Goal: Navigation & Orientation: Find specific page/section

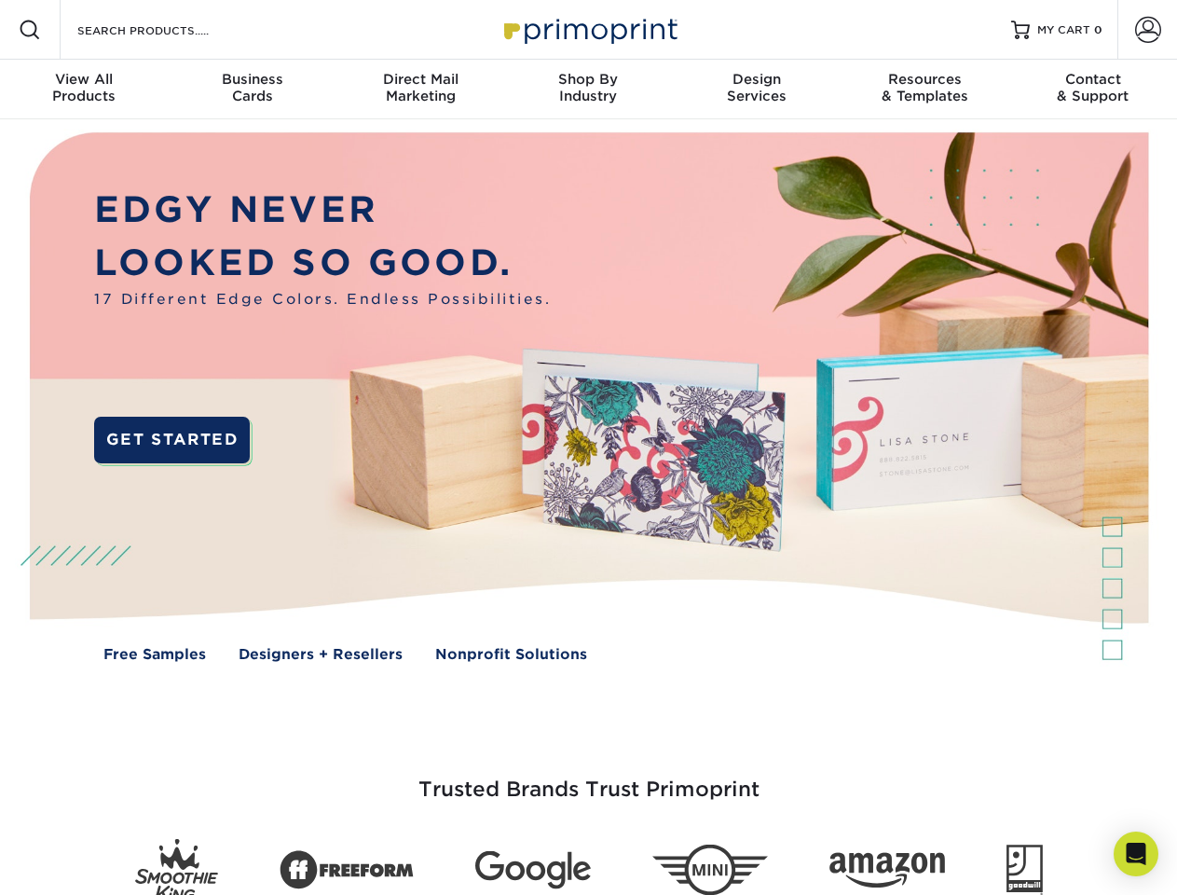
click at [588, 447] on img at bounding box center [588, 410] width 1165 height 583
click at [30, 30] on span at bounding box center [30, 30] width 22 height 22
click at [1148, 30] on span at bounding box center [1149, 30] width 26 height 26
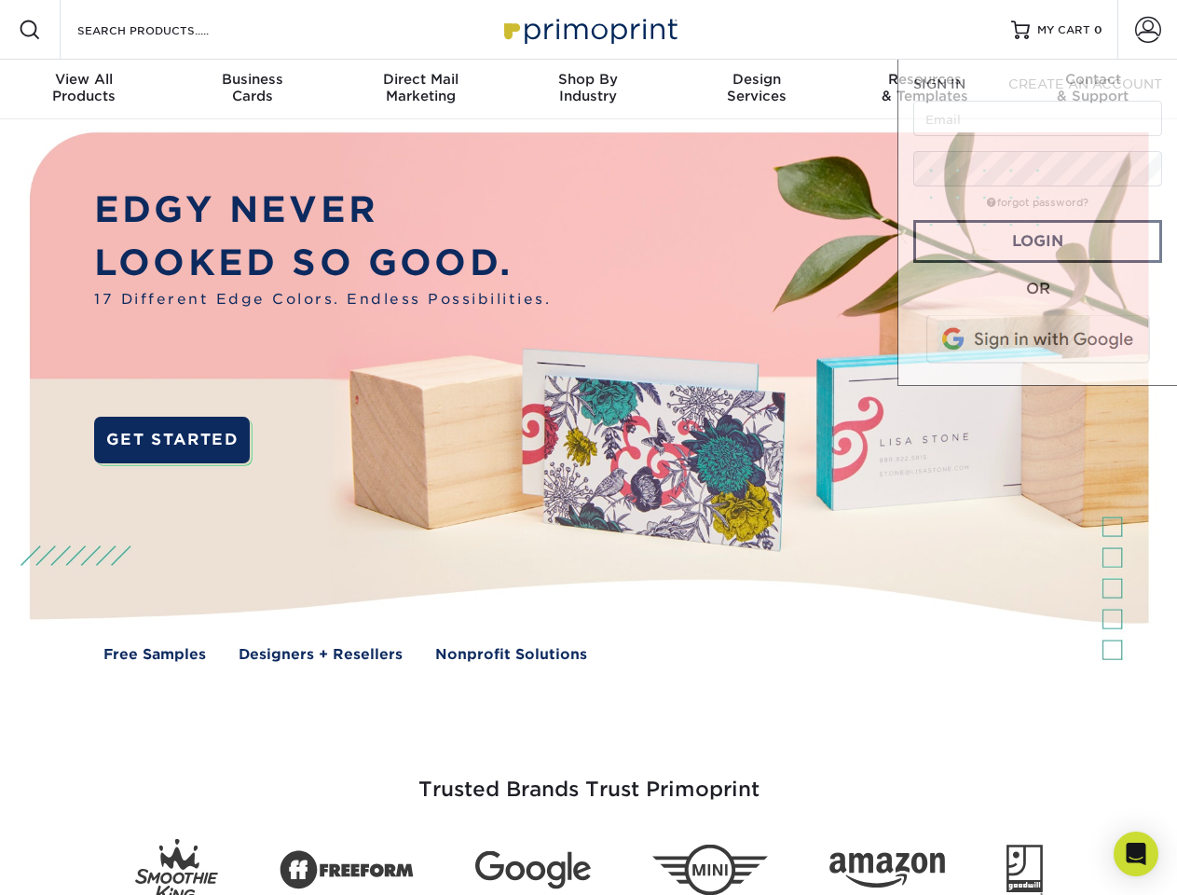
click at [84, 89] on div "View All Products" at bounding box center [84, 88] width 168 height 34
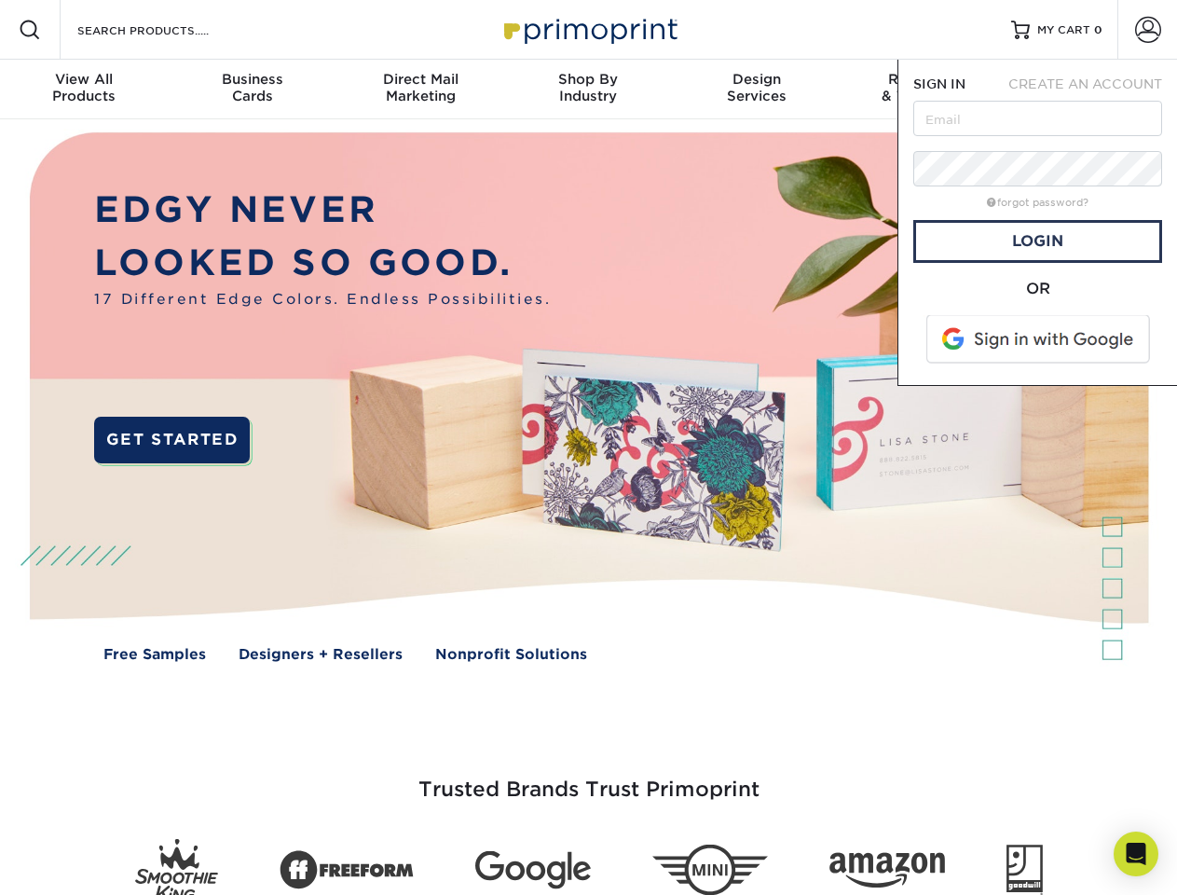
click at [252, 89] on div "Business Cards" at bounding box center [252, 88] width 168 height 34
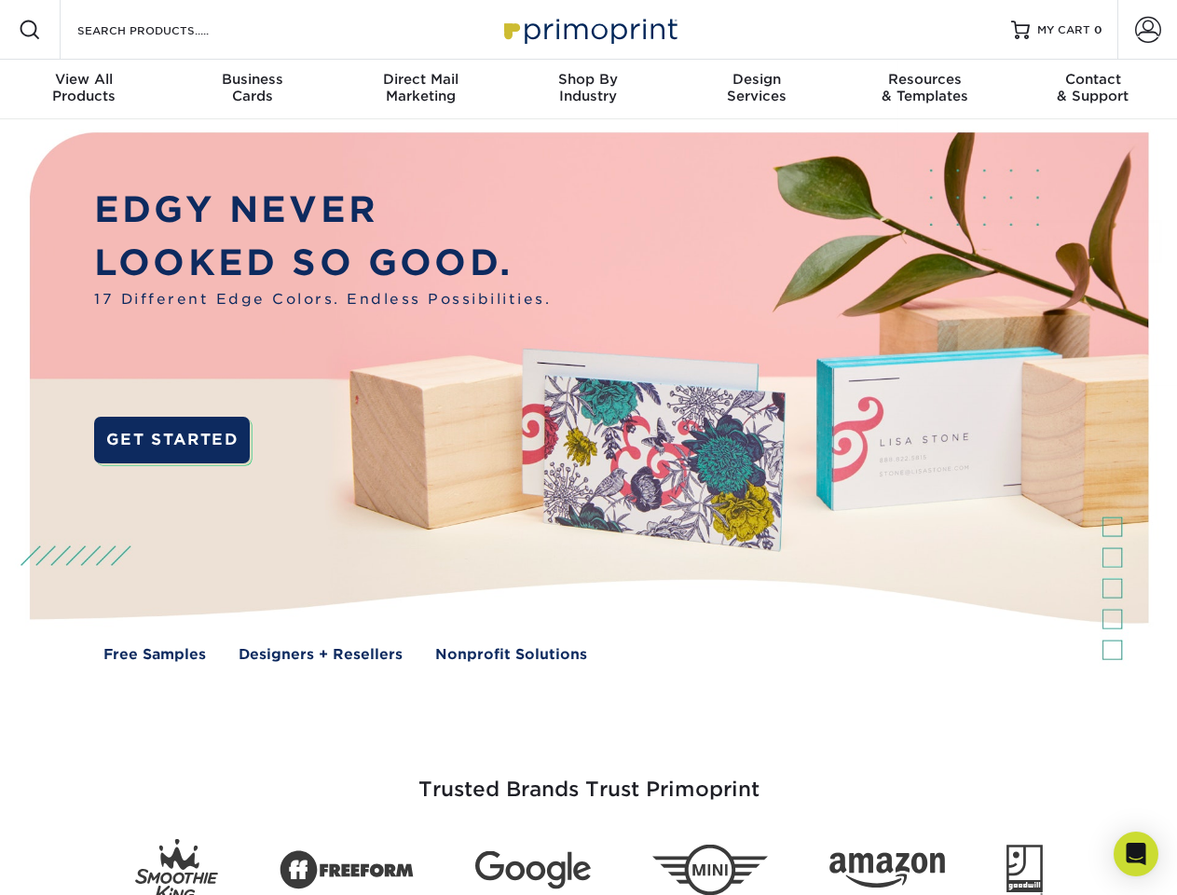
click at [420, 89] on div "Direct Mail Marketing" at bounding box center [421, 88] width 168 height 34
click at [588, 89] on div "Shop By Industry" at bounding box center [588, 88] width 168 height 34
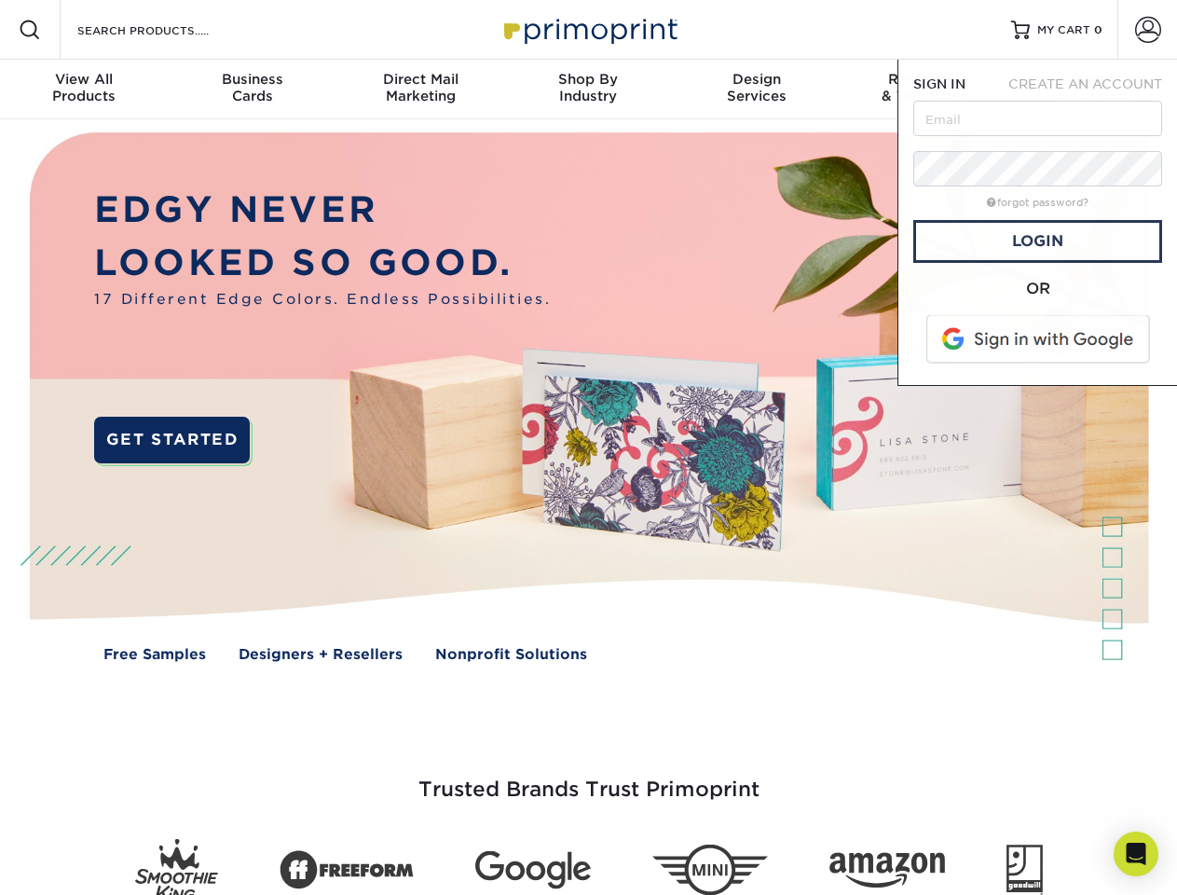
click at [757, 89] on div "Design Services" at bounding box center [757, 88] width 168 height 34
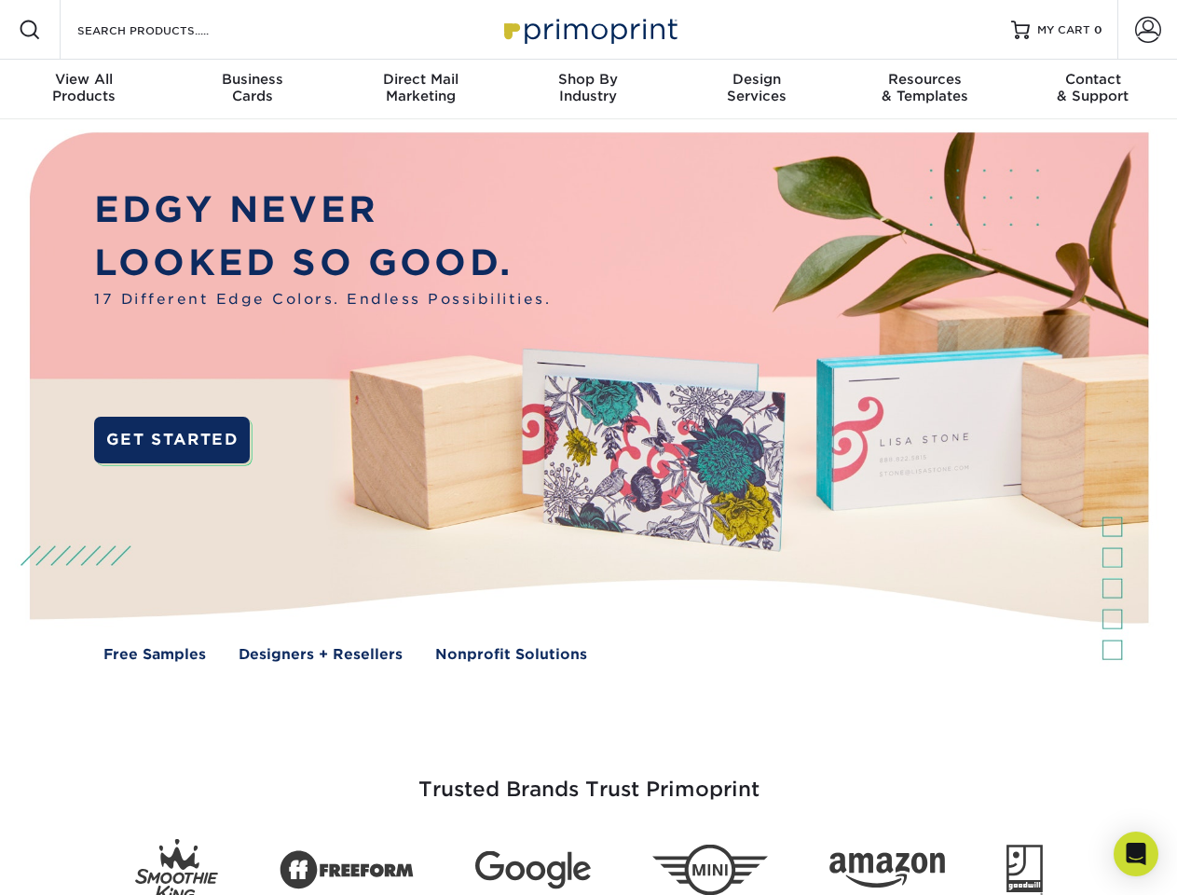
click at [925, 89] on span "SIGN IN" at bounding box center [940, 83] width 52 height 15
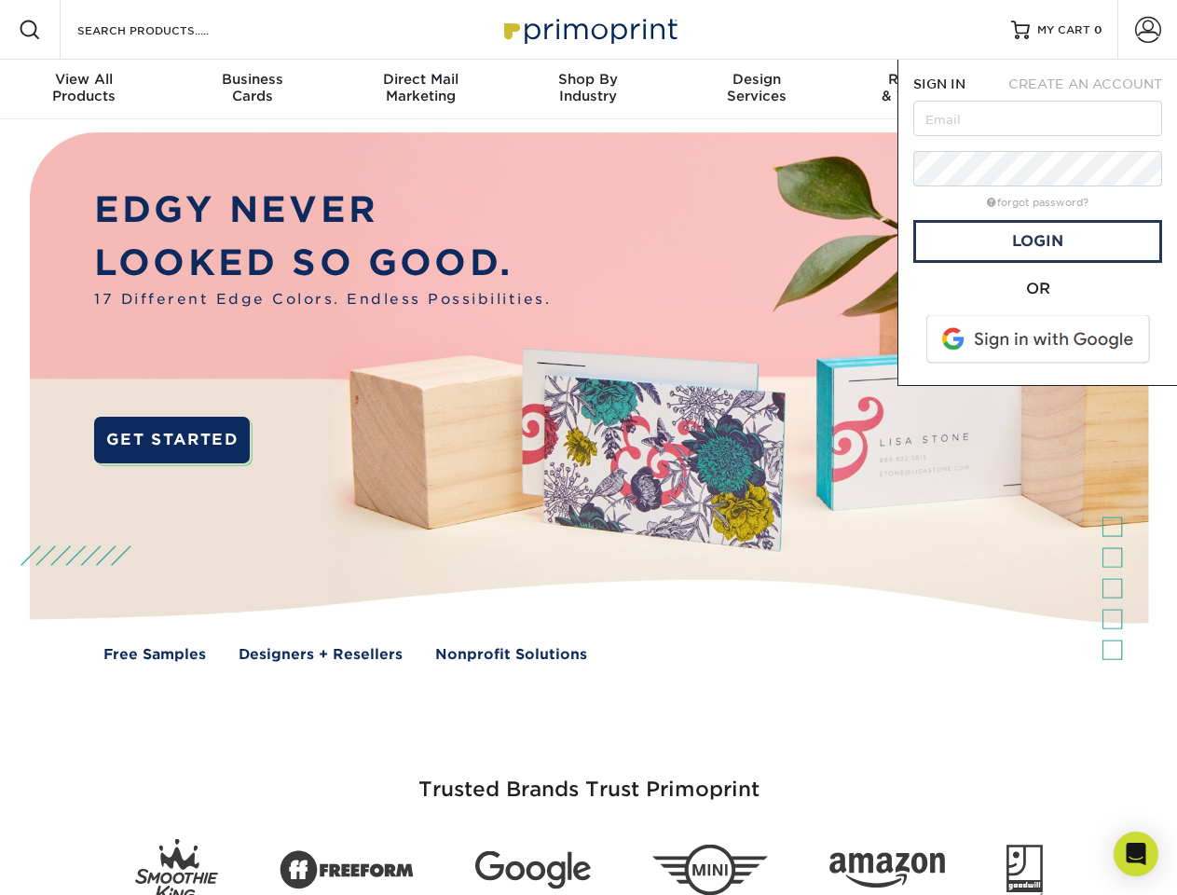
click at [1094, 89] on div "Contact & Support" at bounding box center [1094, 88] width 168 height 34
